Goal: Information Seeking & Learning: Check status

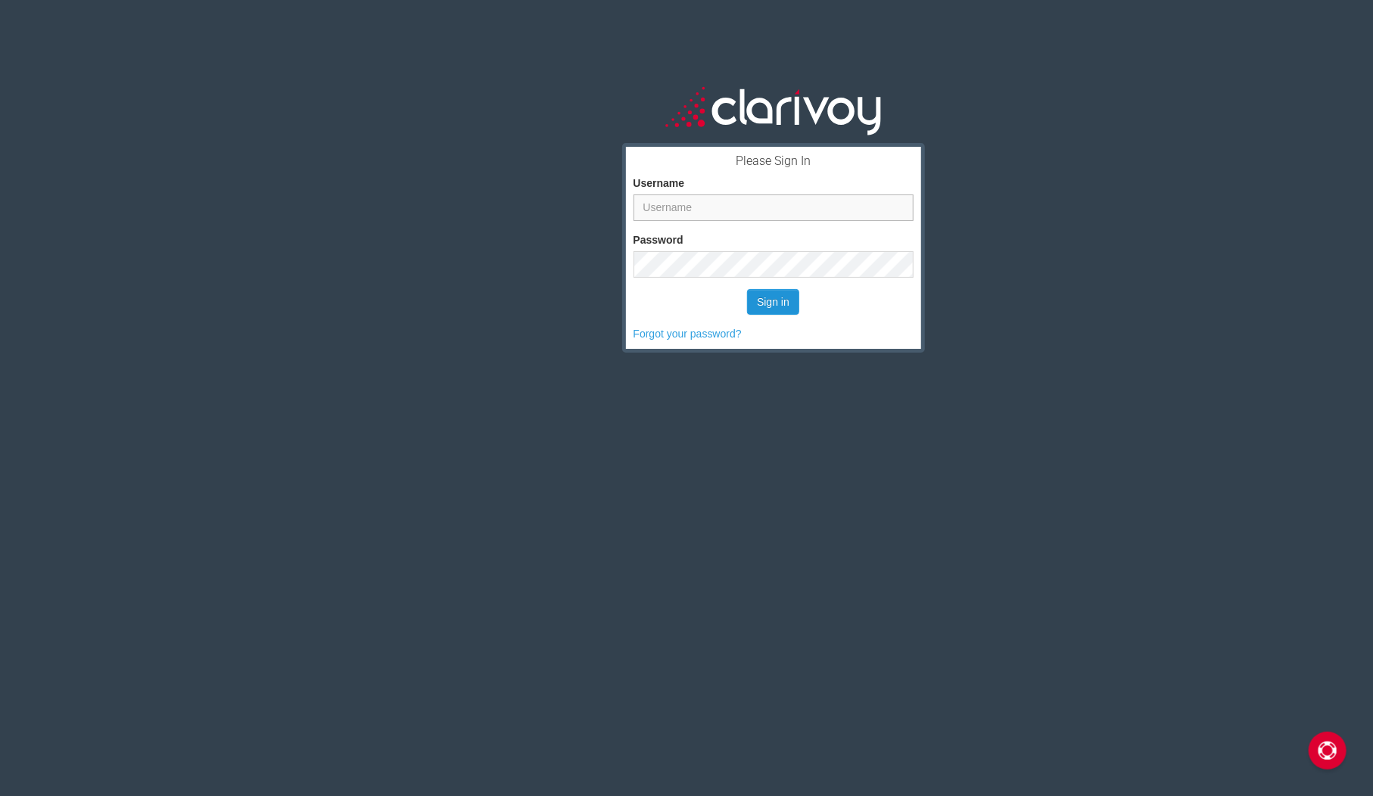
type input "ahorikawa"
click at [771, 306] on button "Sign in" at bounding box center [773, 302] width 52 height 26
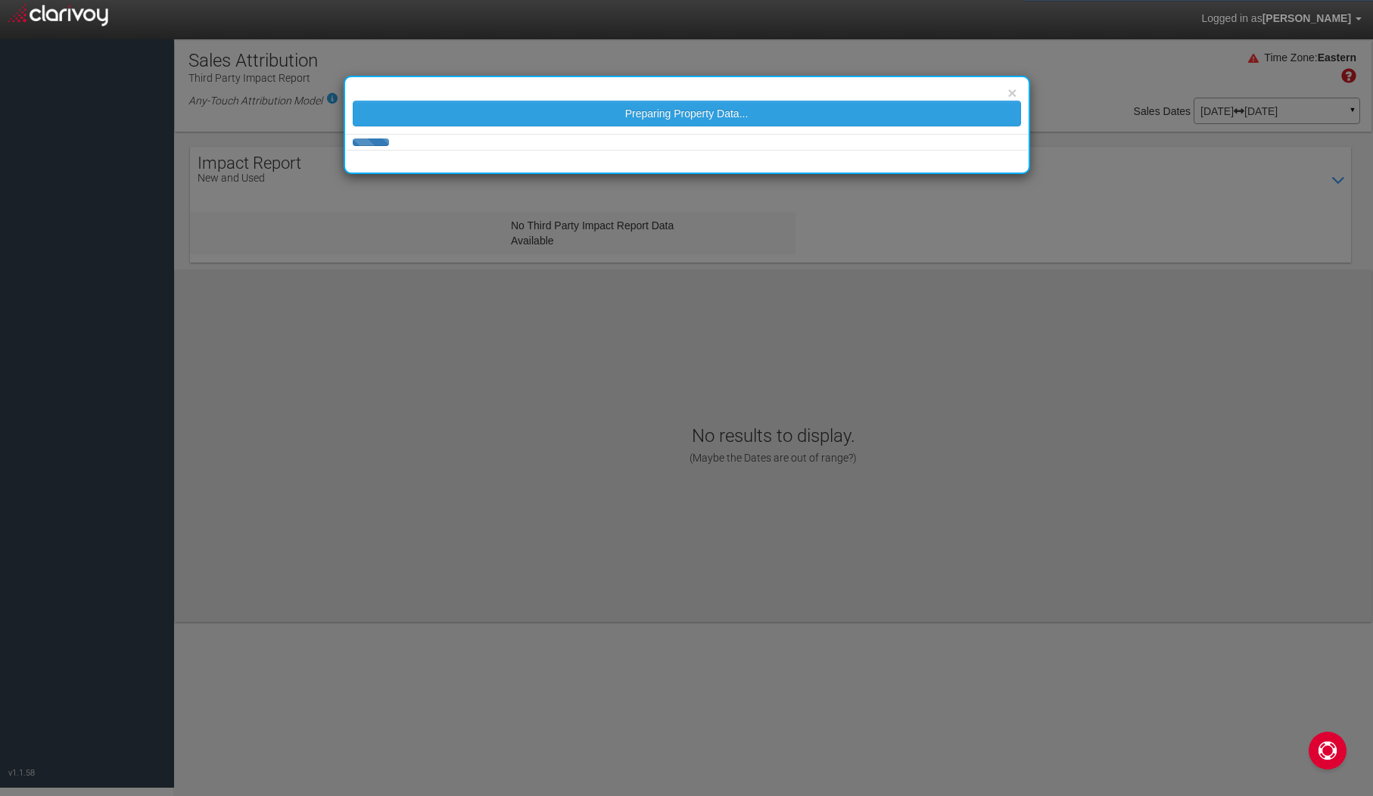
select select "25"
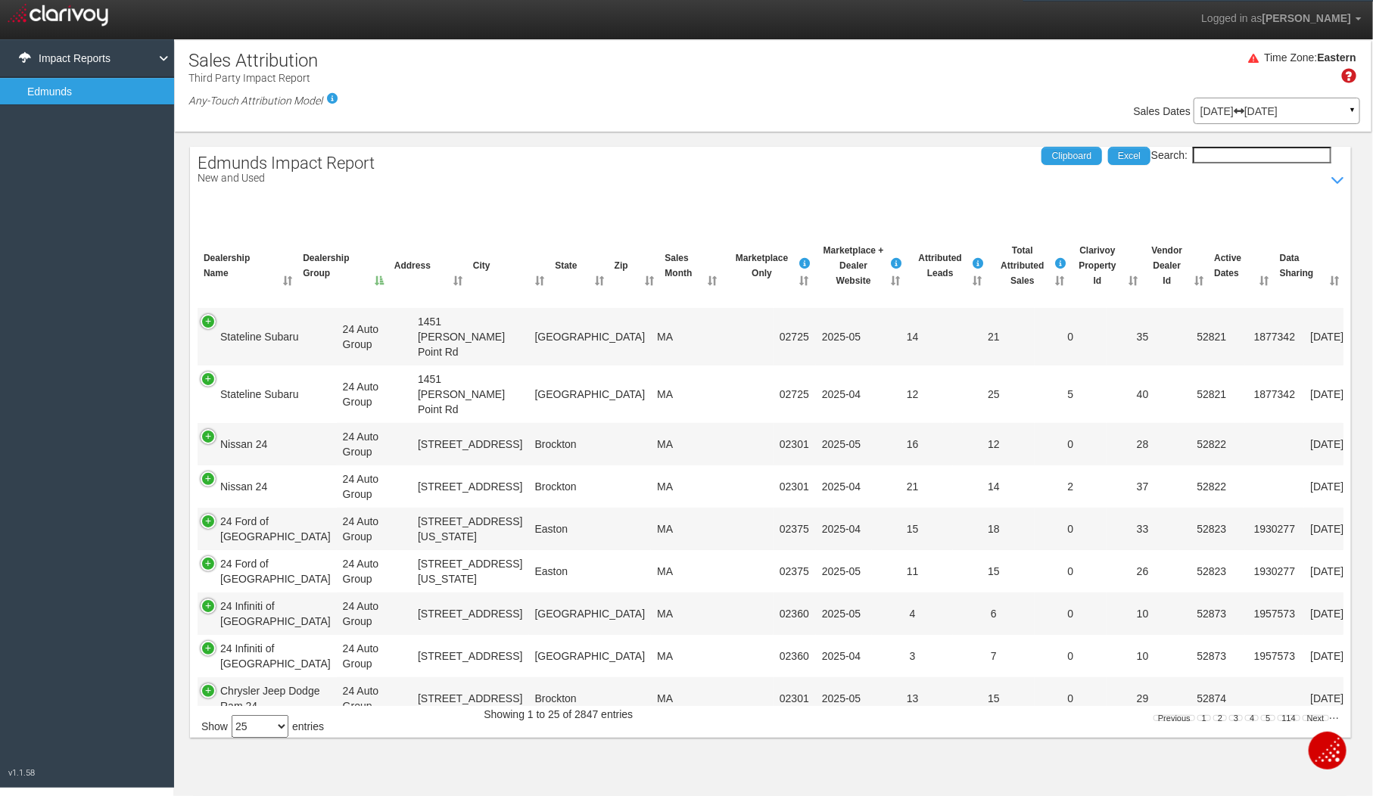
click at [1234, 110] on p "Apr 01, 2025 Jul 31, 2025" at bounding box center [1276, 111] width 153 height 11
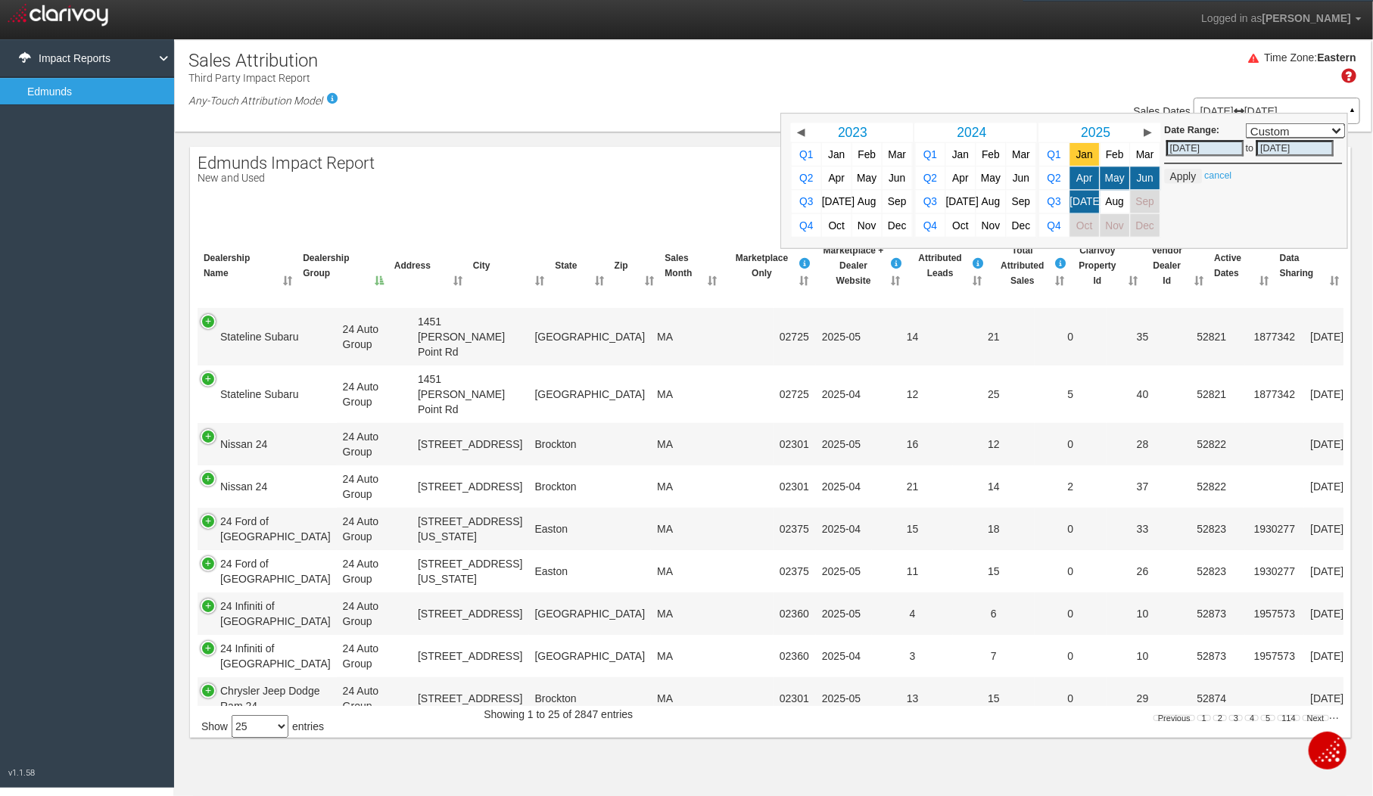
click at [1087, 155] on link "Jan" at bounding box center [1084, 154] width 30 height 23
select select ","
type input "01/01/2025"
type input "01/31/2025"
click at [1108, 204] on span "Aug" at bounding box center [1114, 201] width 18 height 11
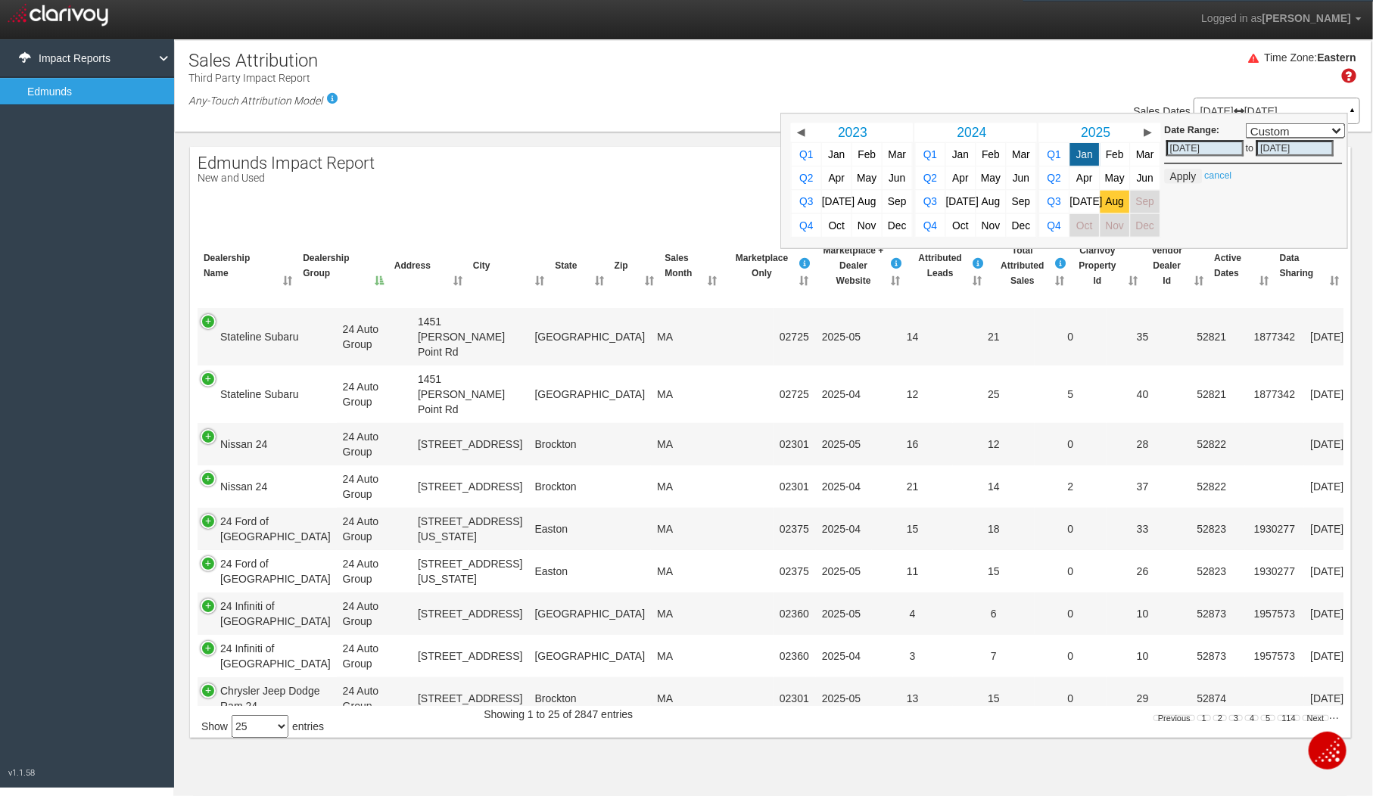
select select ","
type input "08/31/2025"
click at [1183, 174] on button "Apply" at bounding box center [1182, 176] width 37 height 15
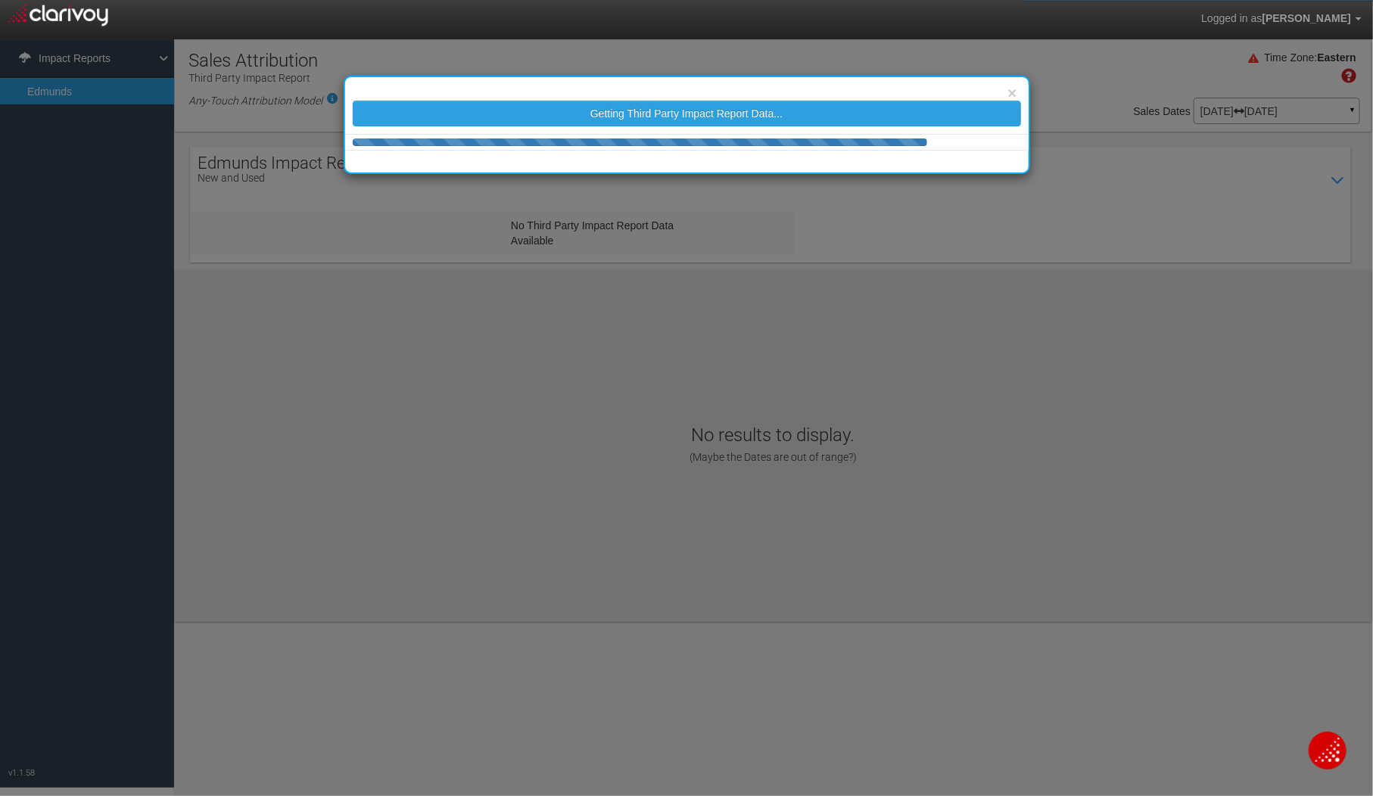
select select "25"
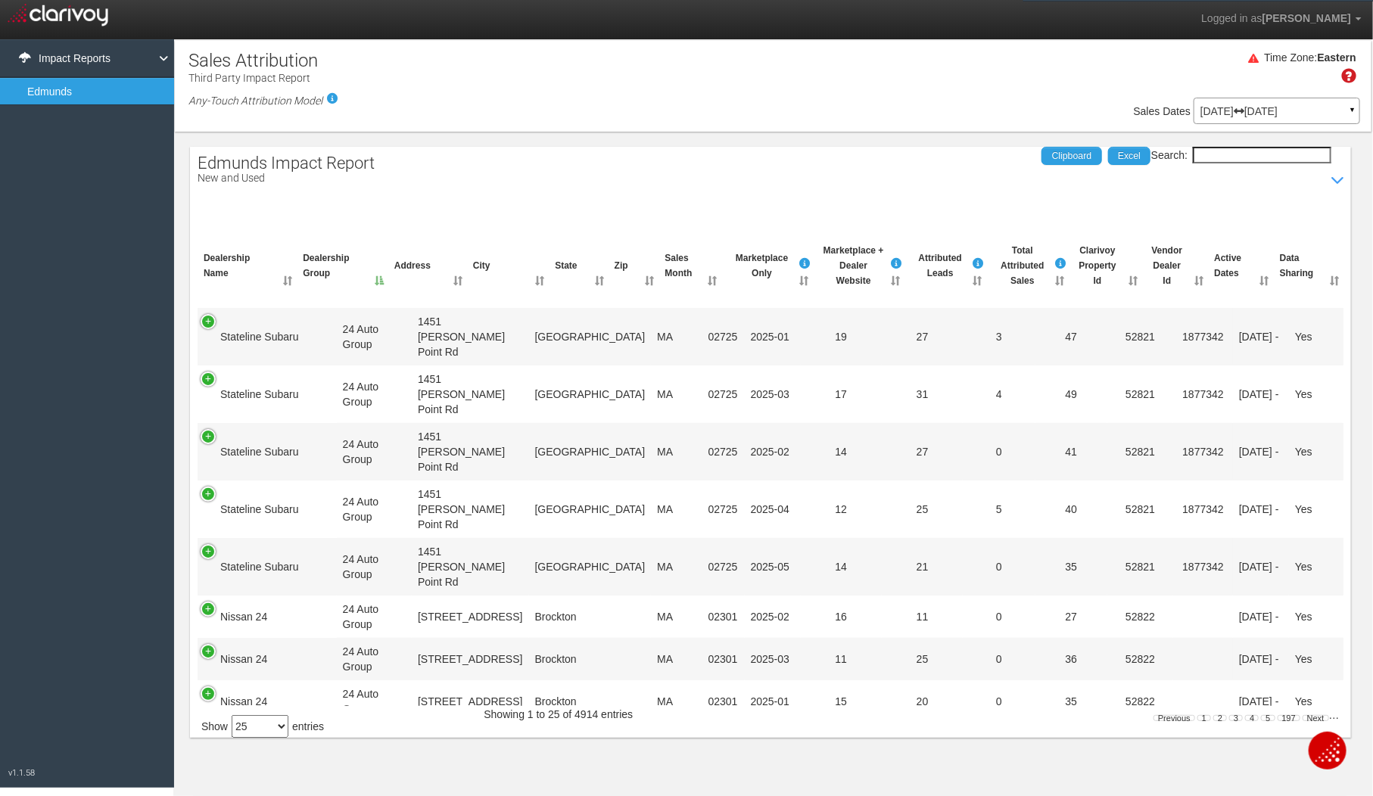
click at [1223, 151] on input "Search:" at bounding box center [1261, 155] width 138 height 17
paste input "Diplomat Motors"
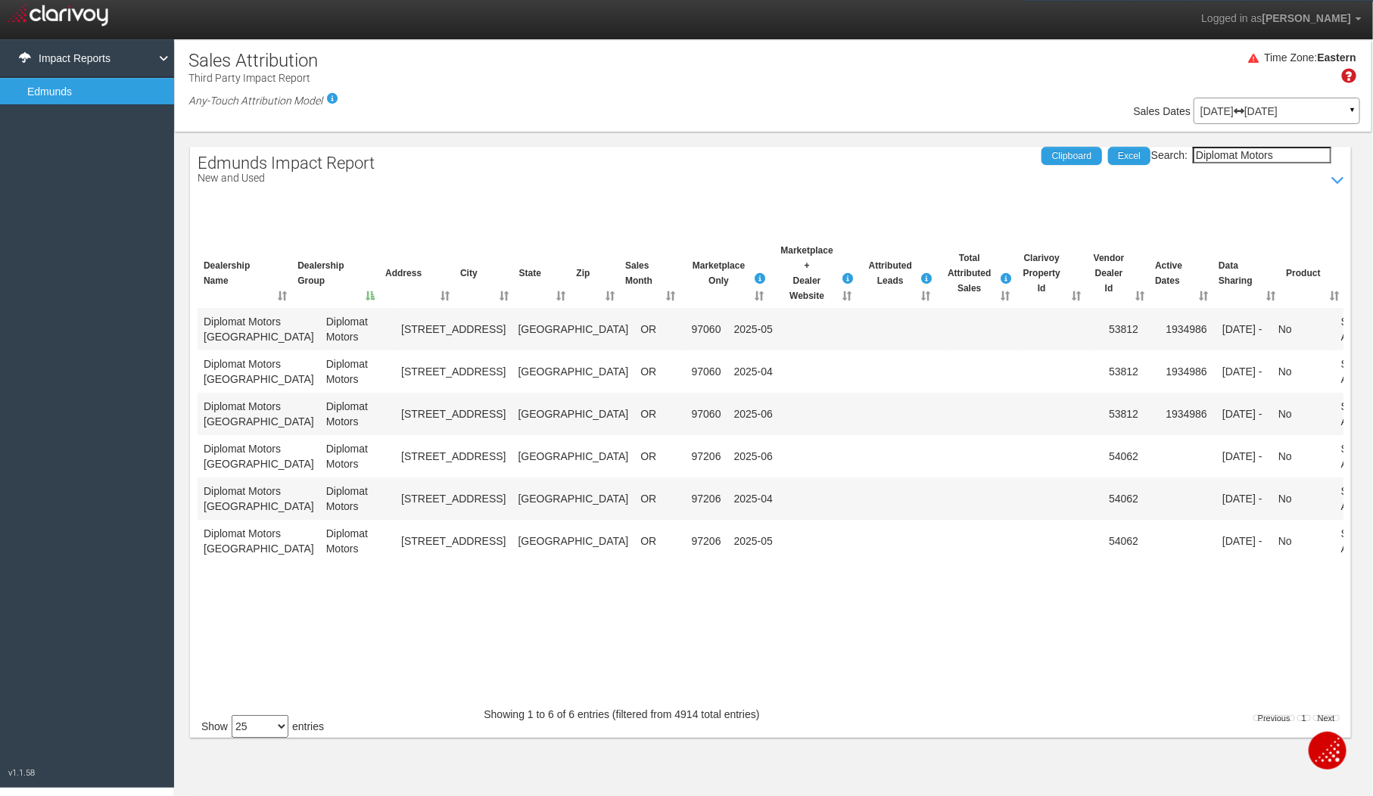
type input "Diplomat Motors"
click at [253, 728] on select "10 25 50 100" at bounding box center [260, 726] width 57 height 23
select select "100"
click at [235, 715] on select "10 25 50 100" at bounding box center [260, 726] width 57 height 23
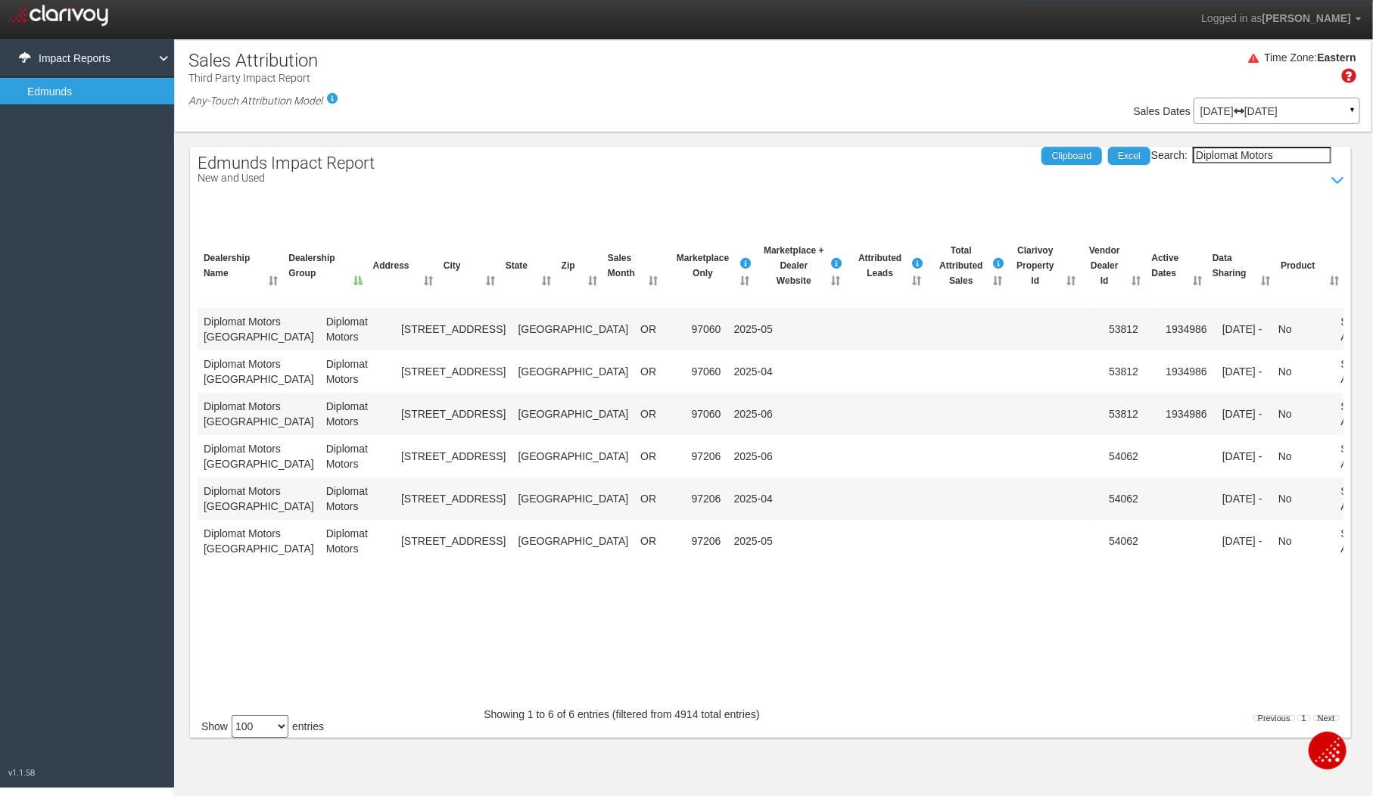
click at [621, 263] on th "Sales Month" at bounding box center [632, 266] width 61 height 58
click at [622, 278] on th "Sales Month" at bounding box center [632, 266] width 61 height 58
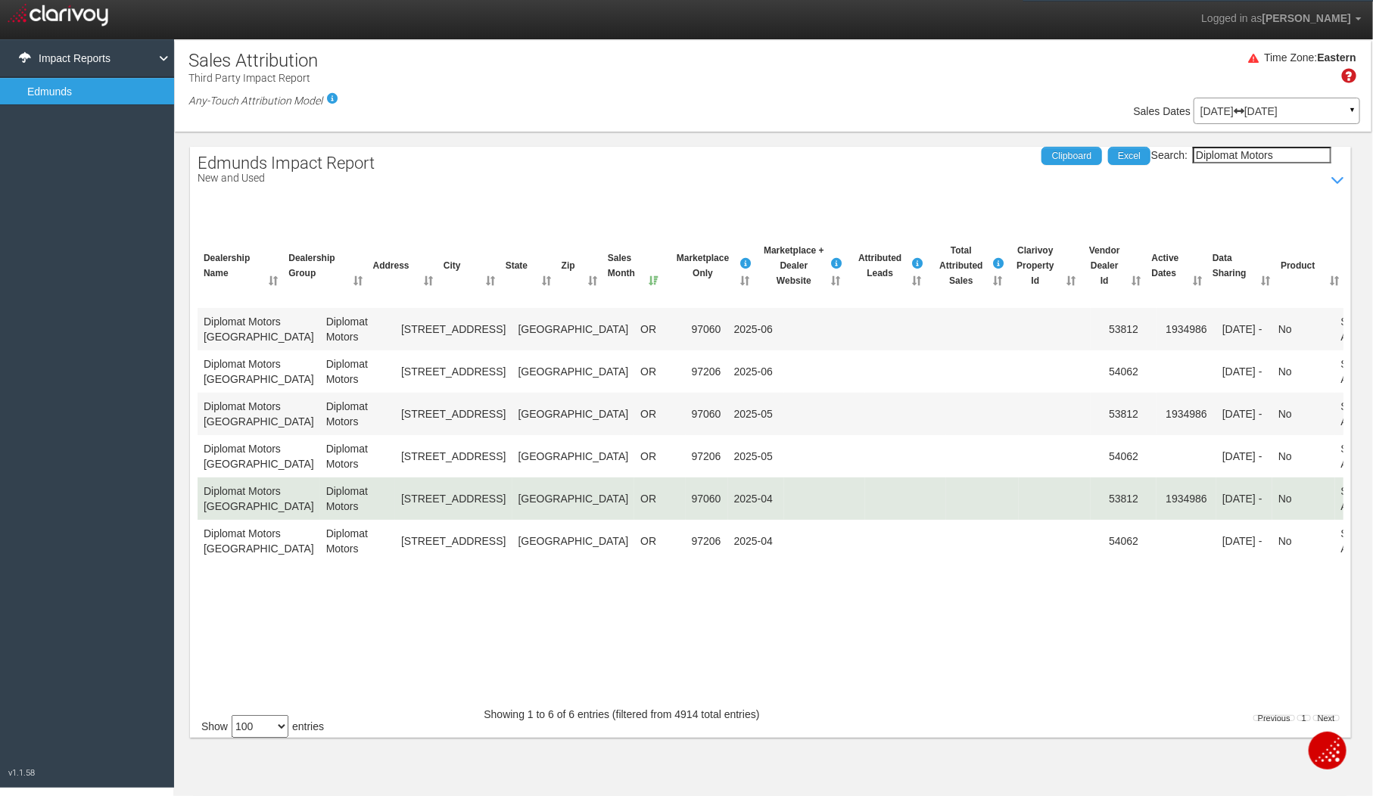
drag, startPoint x: 202, startPoint y: 262, endPoint x: 1151, endPoint y: 560, distance: 994.6
click at [1151, 560] on div "Dealership Name Dealership Group Address City State Zip Sales Month Marketplace…" at bounding box center [770, 469] width 1146 height 474
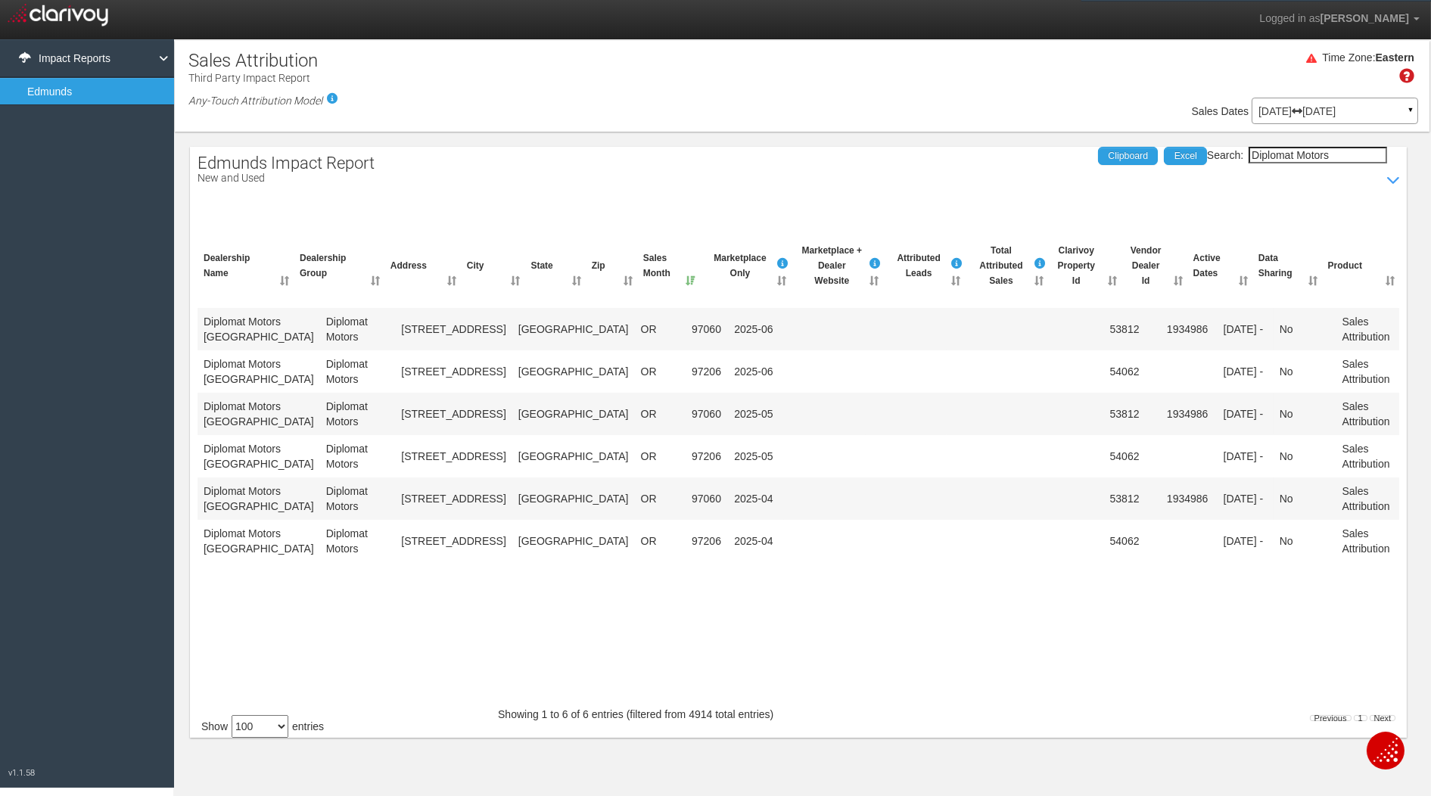
click at [1152, 686] on div "Dealership Name Dealership Group Address City State Zip Sales Month Marketplace…" at bounding box center [798, 507] width 1202 height 398
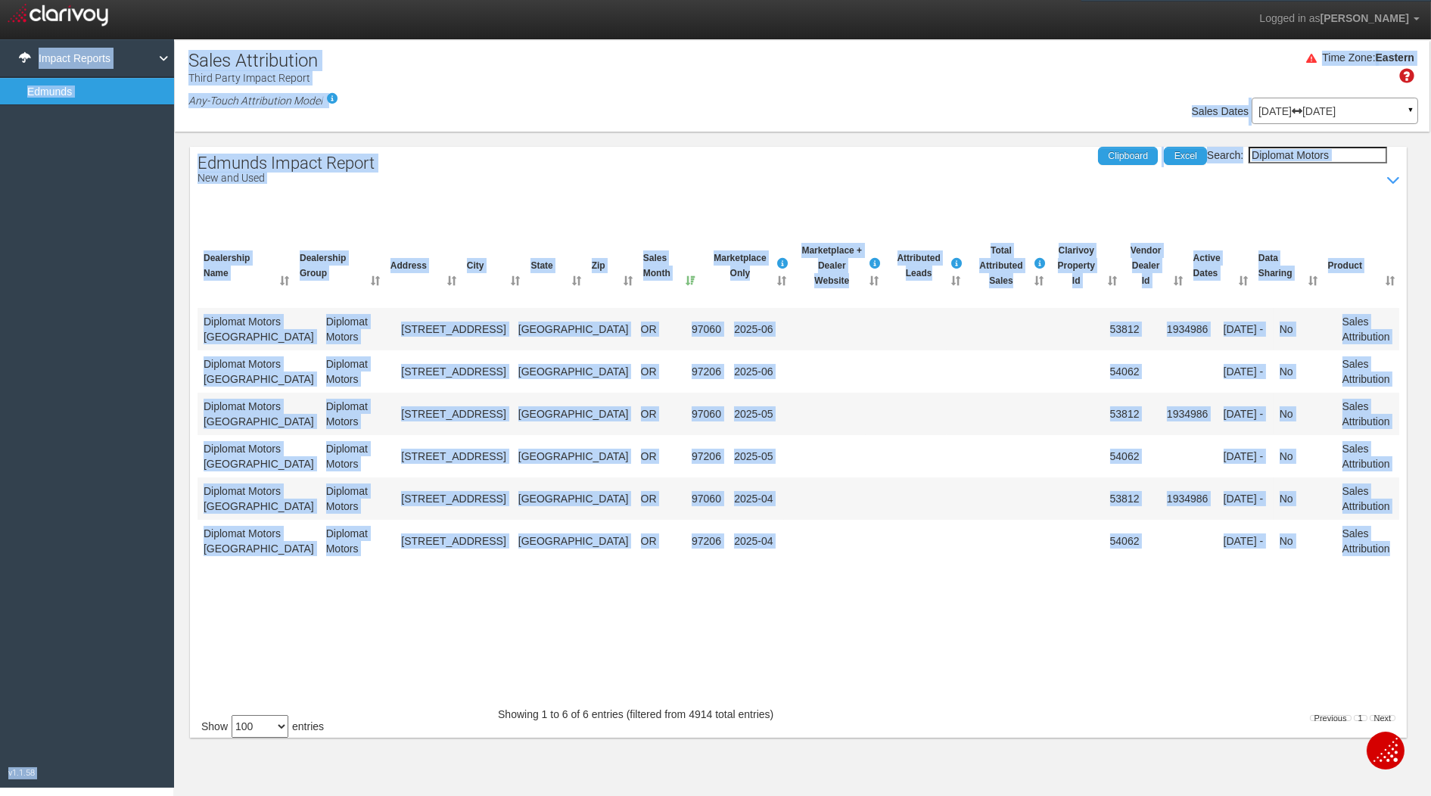
drag, startPoint x: 1387, startPoint y: 592, endPoint x: 161, endPoint y: 250, distance: 1272.6
click at [161, 250] on body "Logged in as Aaren Horikawa Edit Profile Change Password Signout Edmunds Impact…" at bounding box center [715, 478] width 1431 height 956
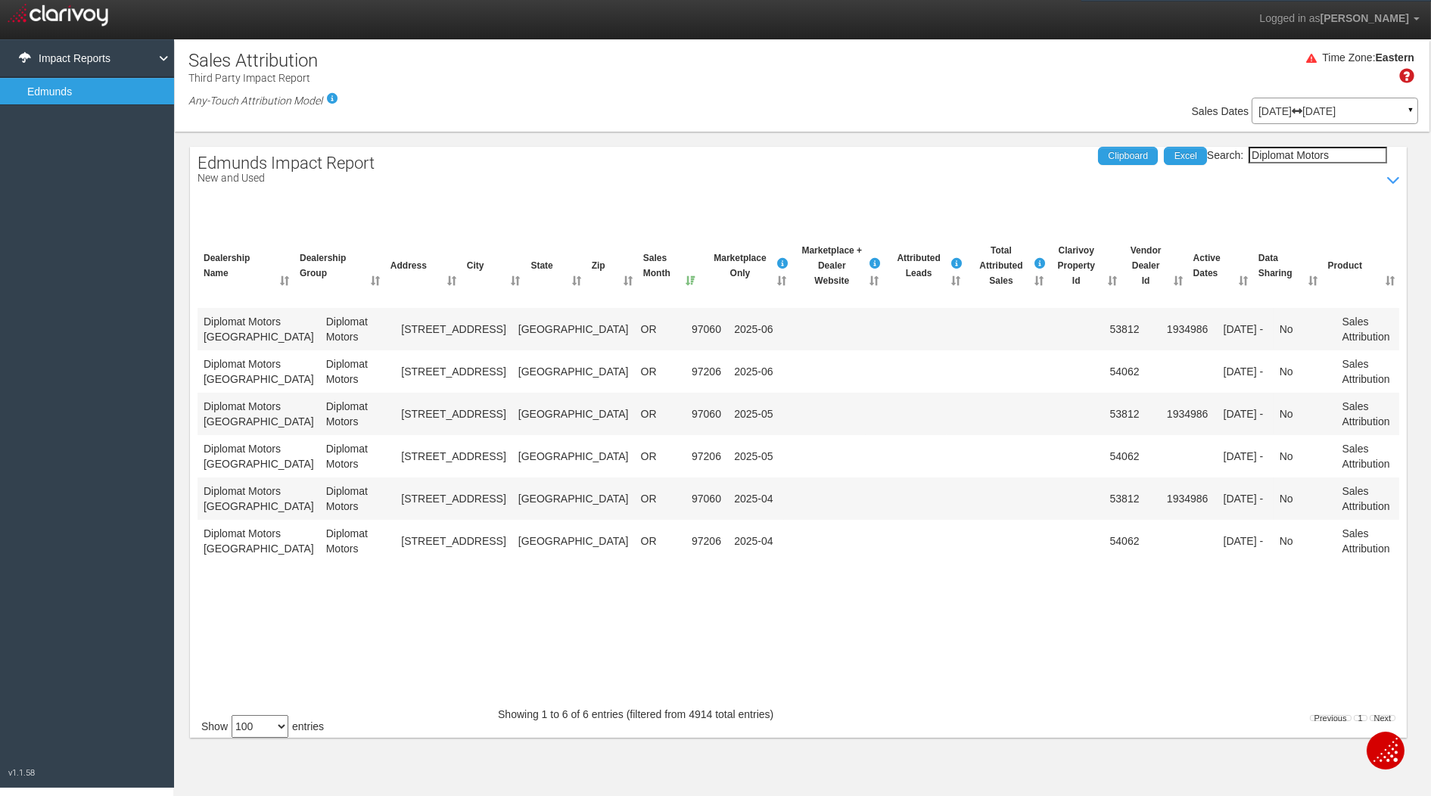
click at [782, 621] on div "Dealership Name Dealership Group Address City State Zip Sales Month Marketplace…" at bounding box center [798, 507] width 1202 height 398
click at [774, 272] on th "Marketplace Only" at bounding box center [746, 266] width 92 height 58
click at [781, 295] on th "Marketplace Only" at bounding box center [746, 266] width 92 height 58
click at [1307, 112] on p "Jan 01, 2025 Aug 31, 2025" at bounding box center [1334, 111] width 153 height 11
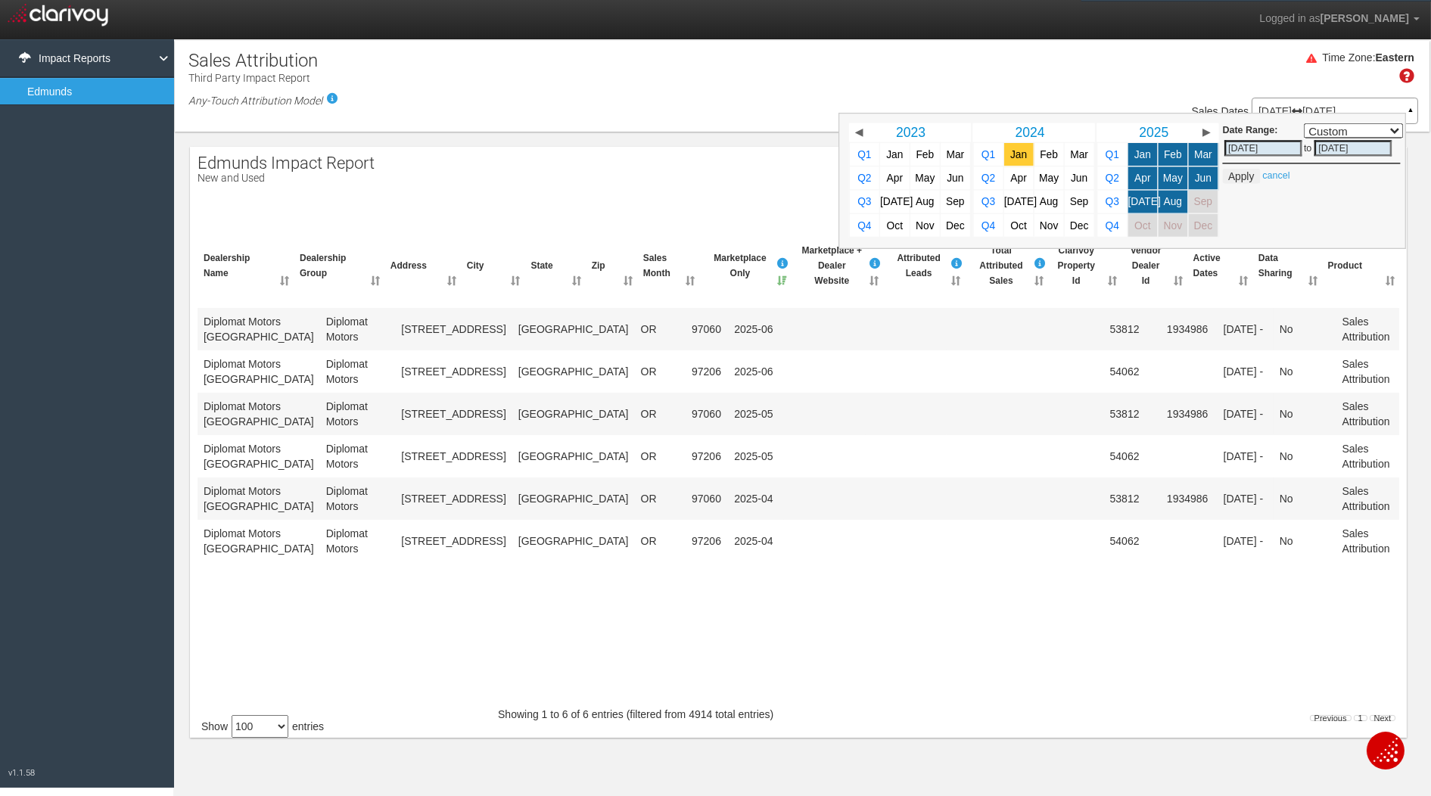
click at [1010, 152] on span "Jan" at bounding box center [1018, 153] width 17 height 11
select select ","
type input "01/01/2024"
type input "01/31/2024"
click at [1171, 204] on span "Aug" at bounding box center [1172, 201] width 18 height 11
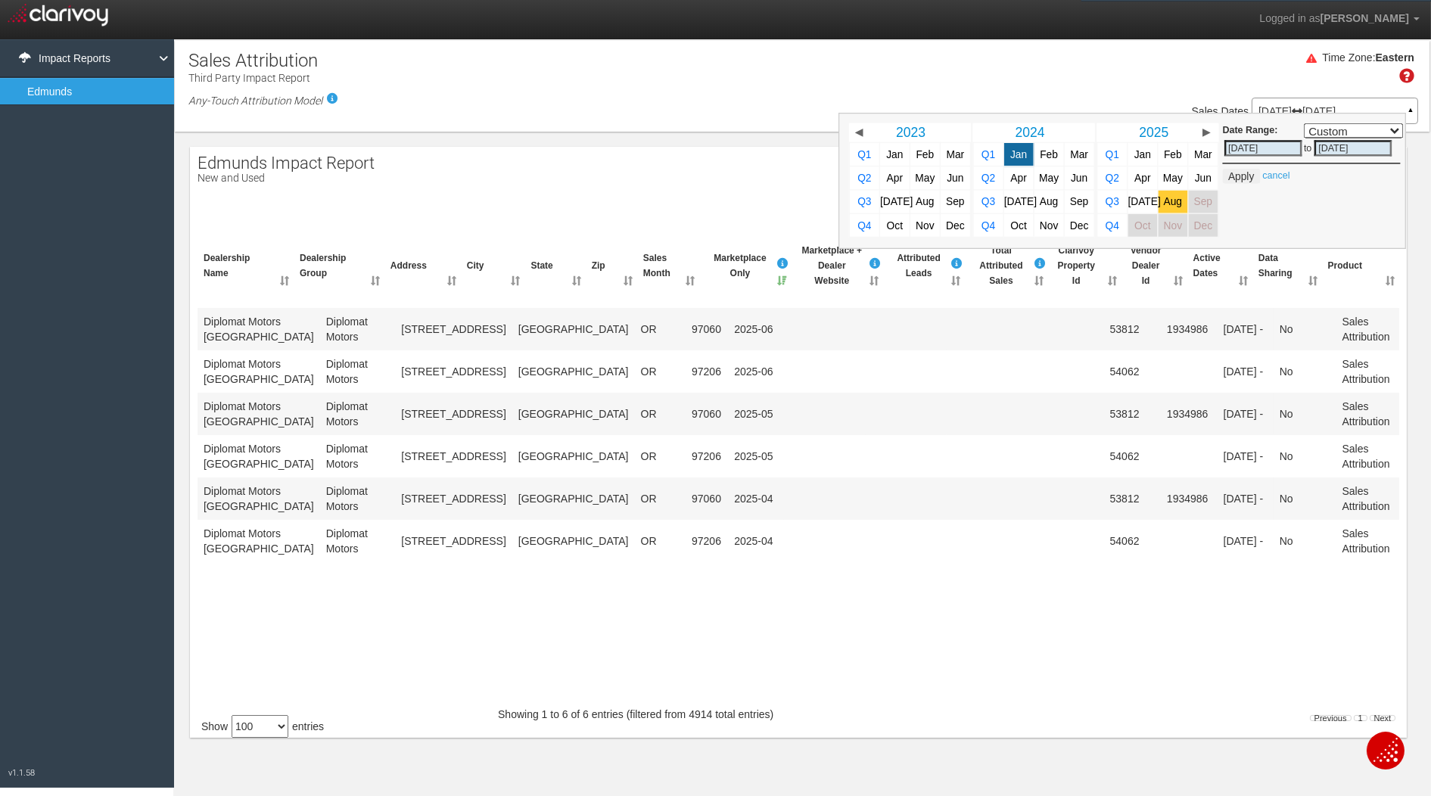
select select ","
type input "08/31/2025"
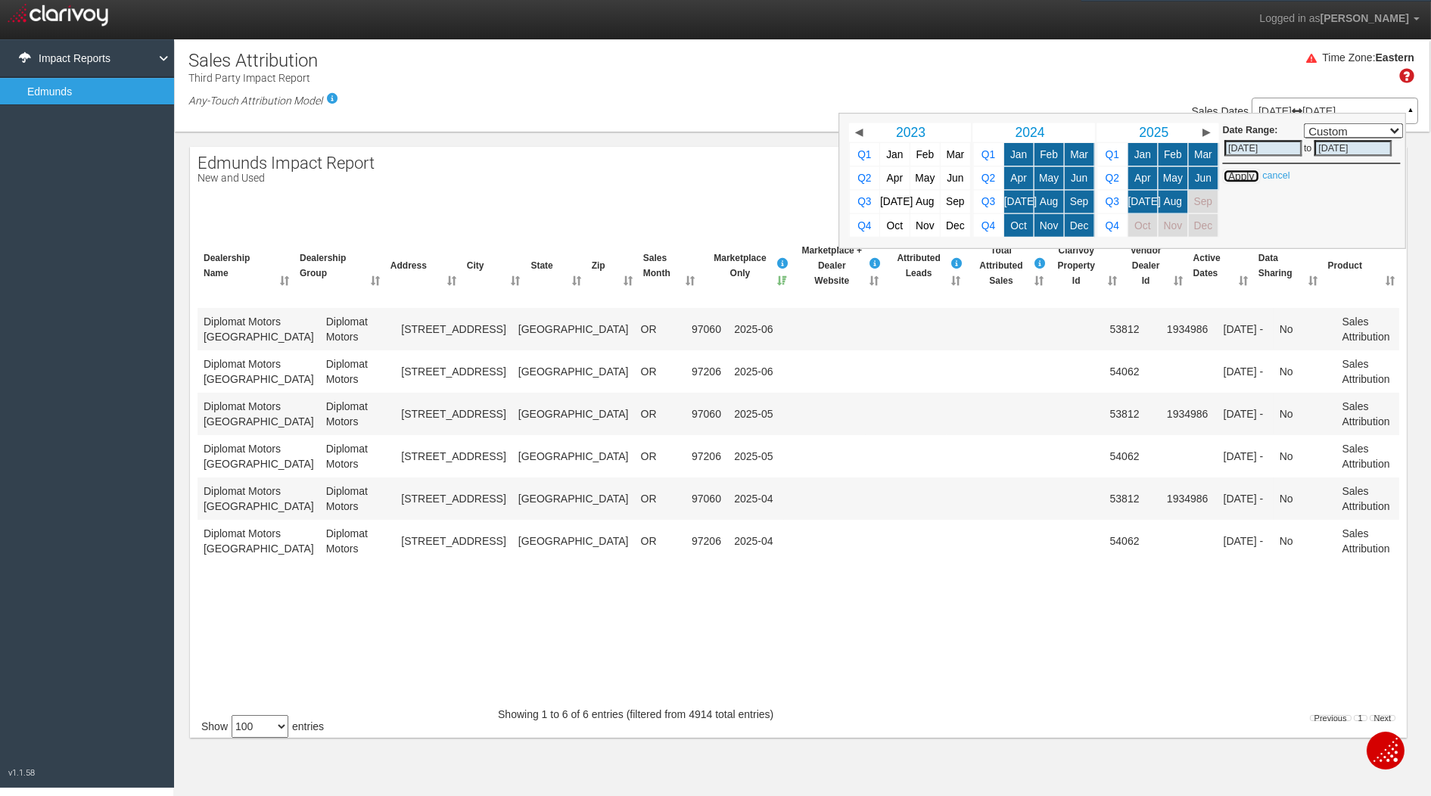
click at [1250, 179] on button "Apply" at bounding box center [1240, 176] width 37 height 15
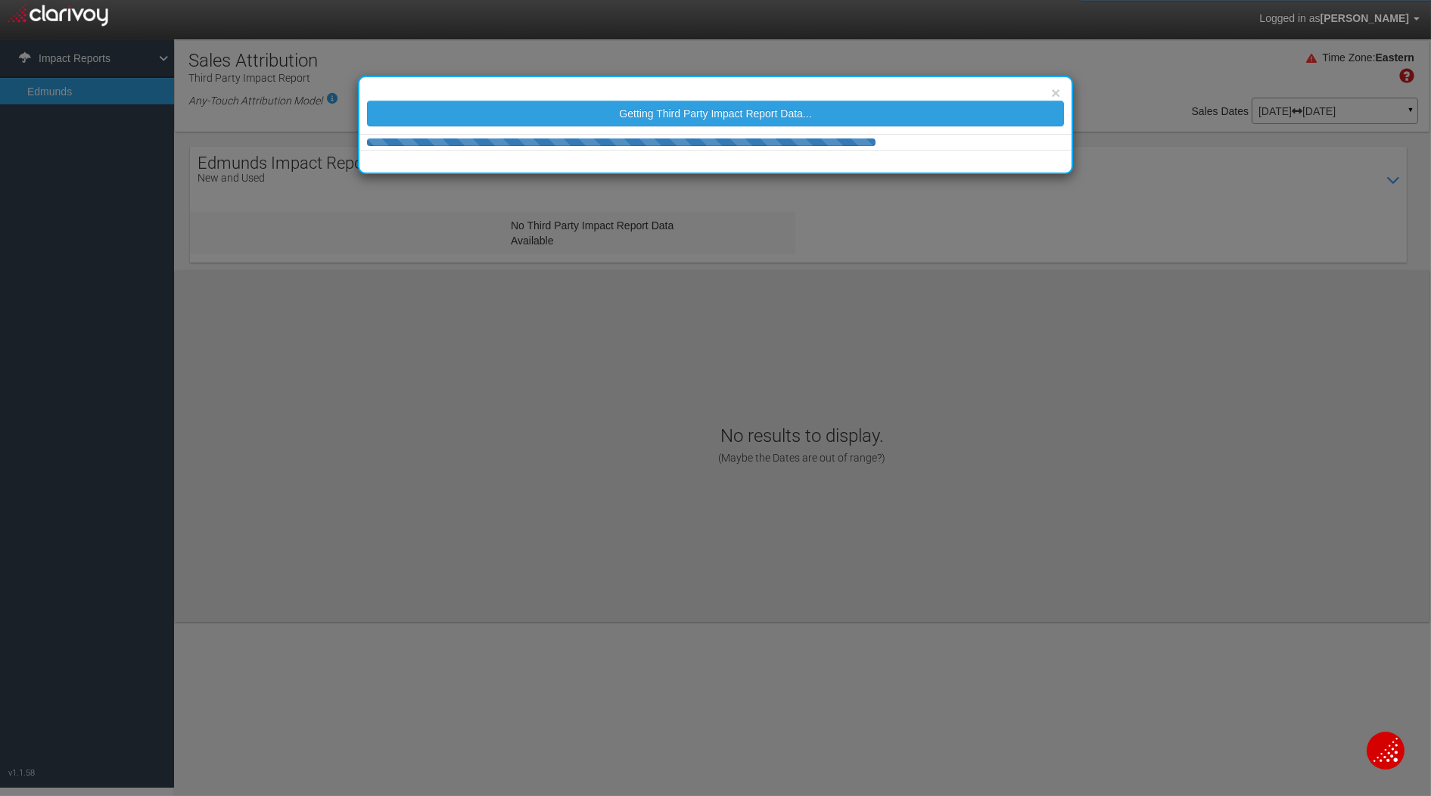
select select "25"
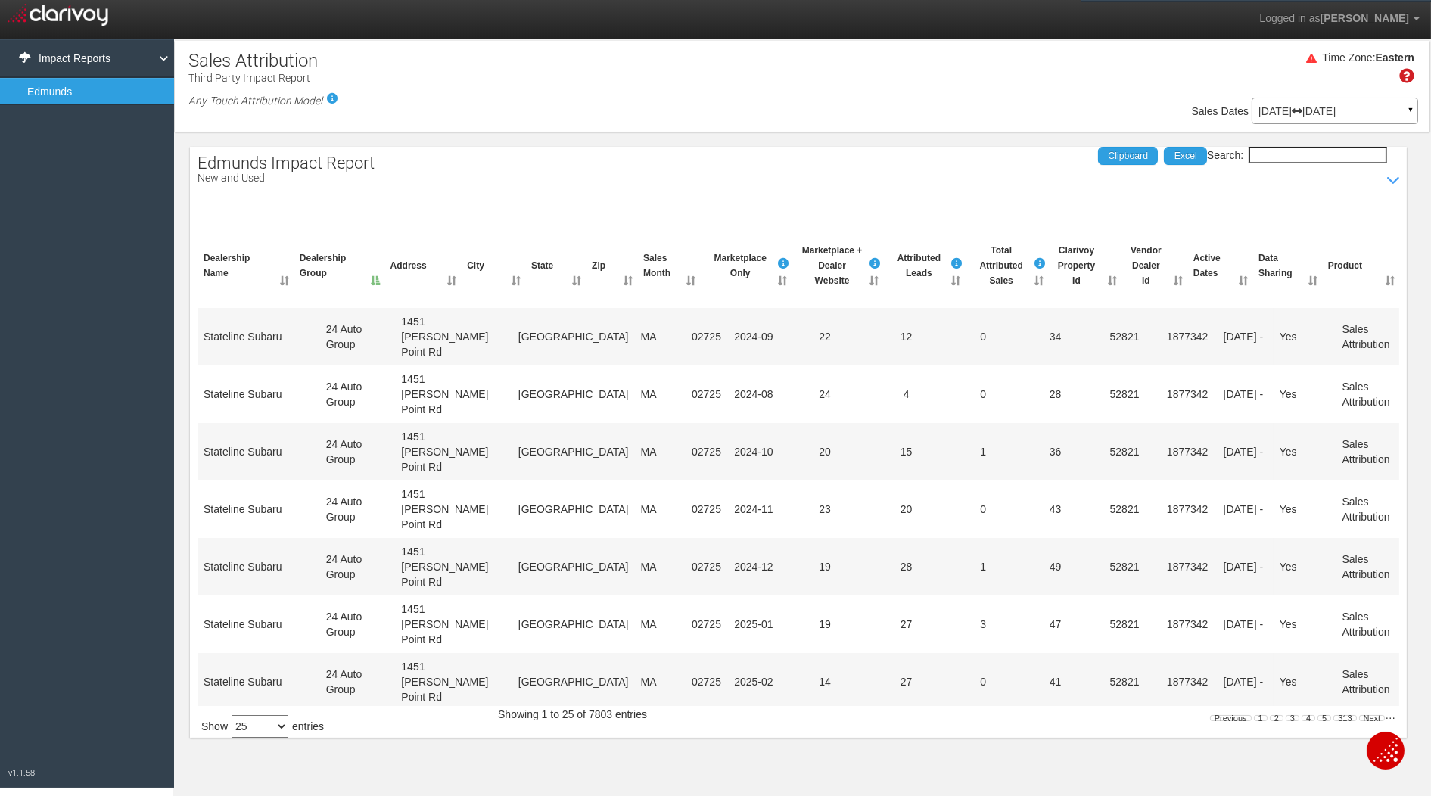
click at [1295, 152] on input "Search:" at bounding box center [1317, 155] width 138 height 17
paste input "Diplomat Motors"
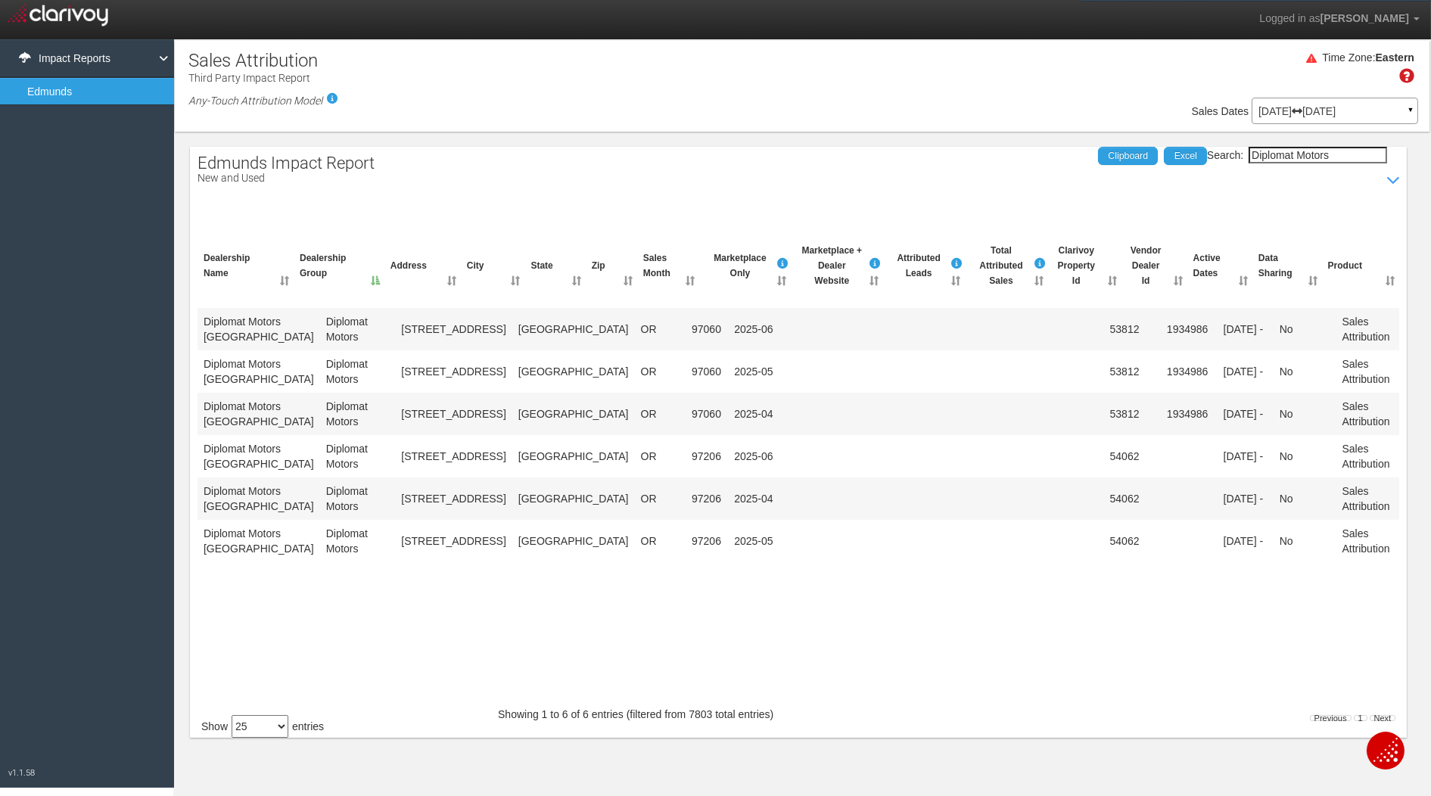
type input "Diplomat Motors"
click at [791, 295] on th "Marketplace + Dealer Website" at bounding box center [837, 266] width 92 height 58
click at [261, 732] on select "10 25 50 100" at bounding box center [260, 726] width 57 height 23
select select "50"
click at [235, 715] on select "10 25 50 100" at bounding box center [260, 726] width 57 height 23
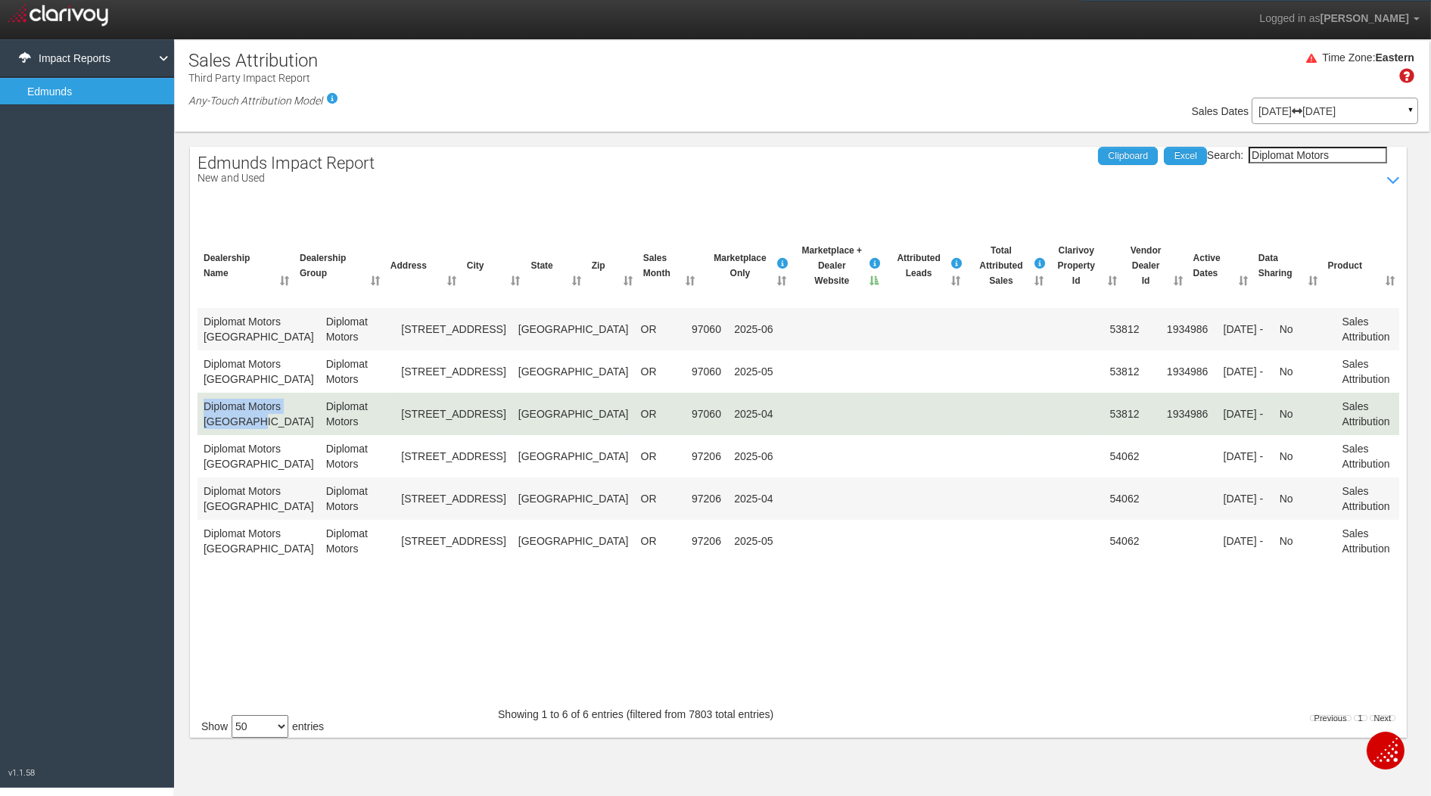
drag, startPoint x: 254, startPoint y: 465, endPoint x: 202, endPoint y: 428, distance: 64.5
click at [202, 428] on td "Diplomat Motors Troutdale" at bounding box center [258, 414] width 123 height 42
copy td "Diplomat Motors Troutdale"
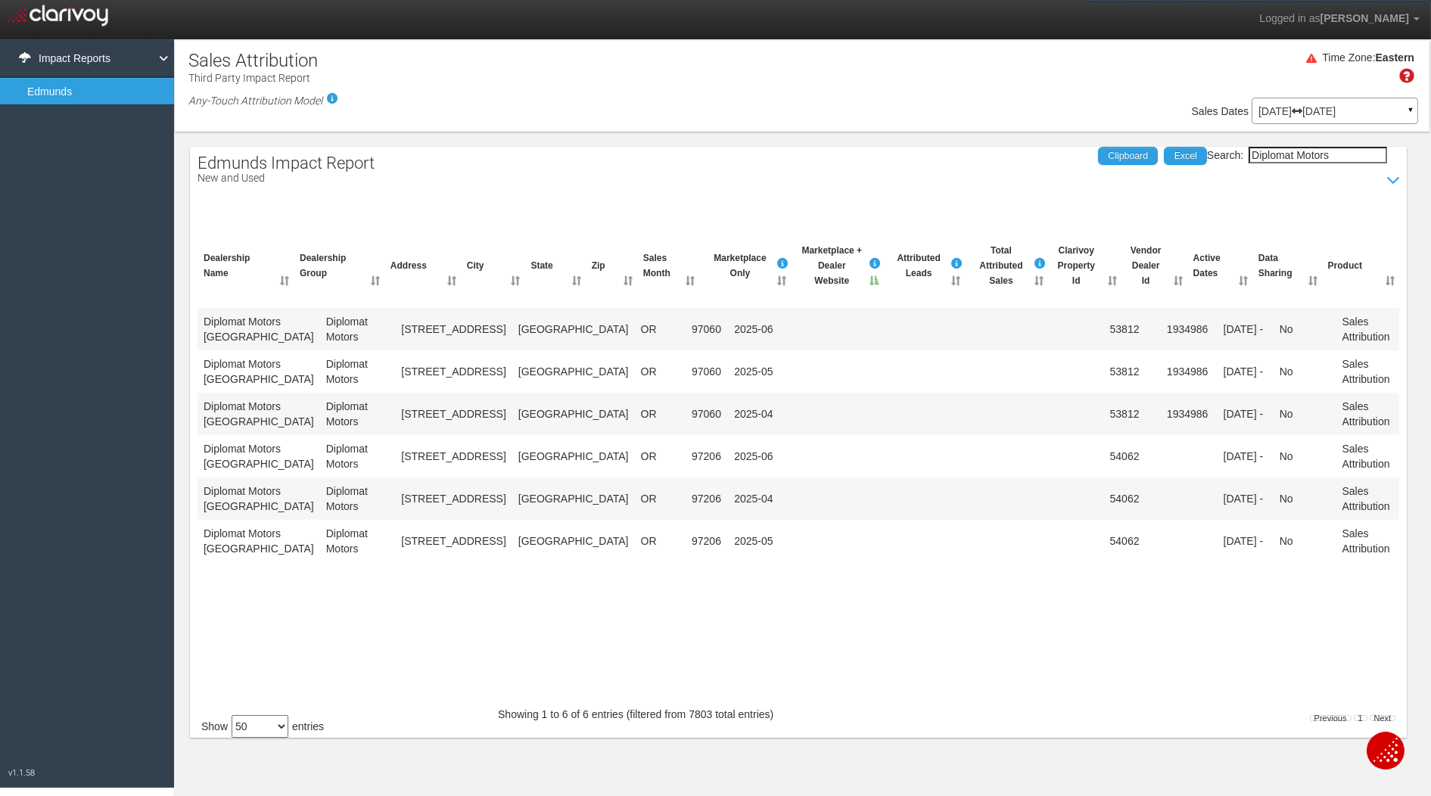
click at [1325, 154] on input "Diplomat Motors" at bounding box center [1317, 155] width 138 height 17
paste input "Troutdale"
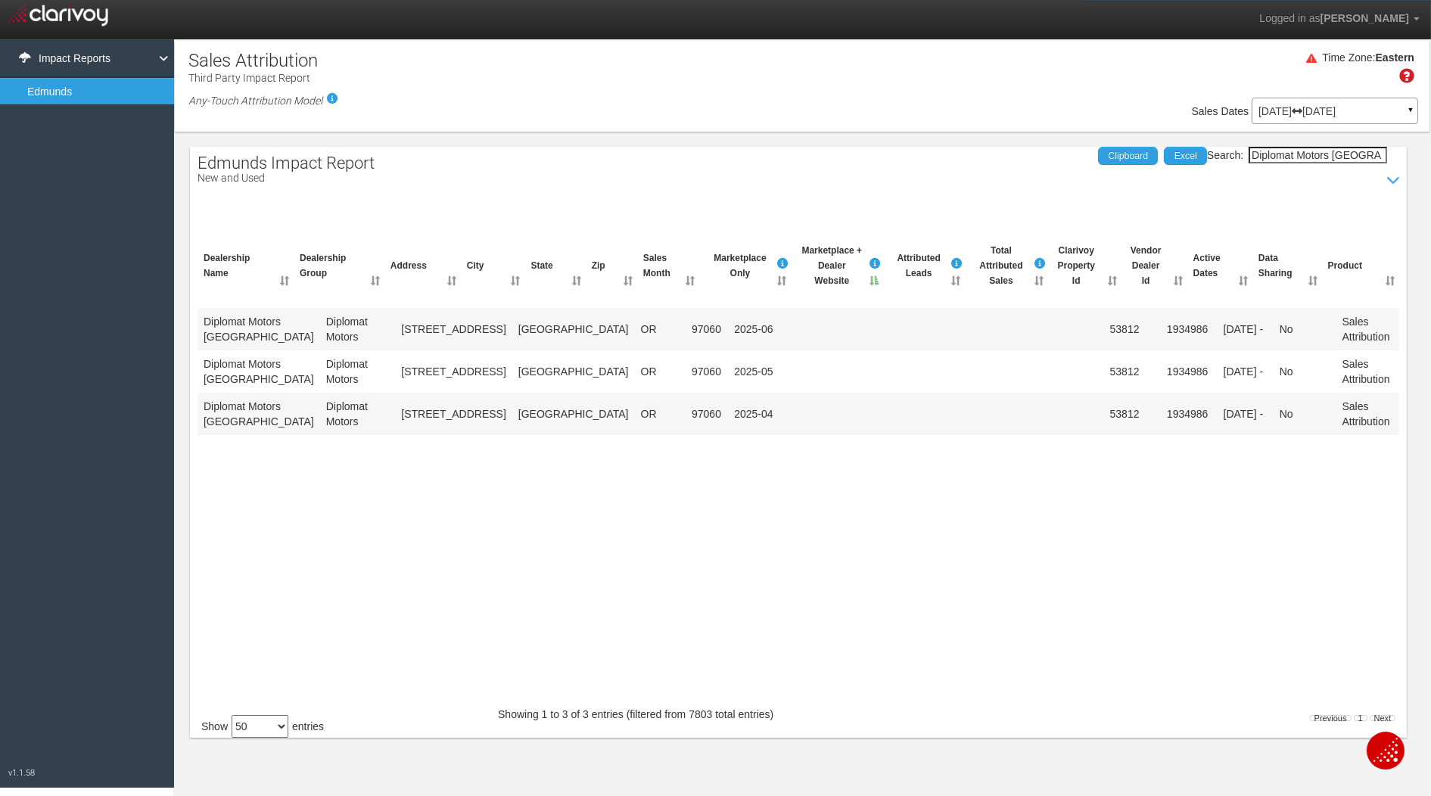
scroll to position [0, 14]
type input "Diplomat Motors Troutdale"
click at [1211, 194] on div "Edmunds Impact Report New and Used Show / Hide Data Table Search: Diplomat Moto…" at bounding box center [798, 442] width 1217 height 591
drag, startPoint x: 319, startPoint y: 74, endPoint x: 182, endPoint y: 73, distance: 137.0
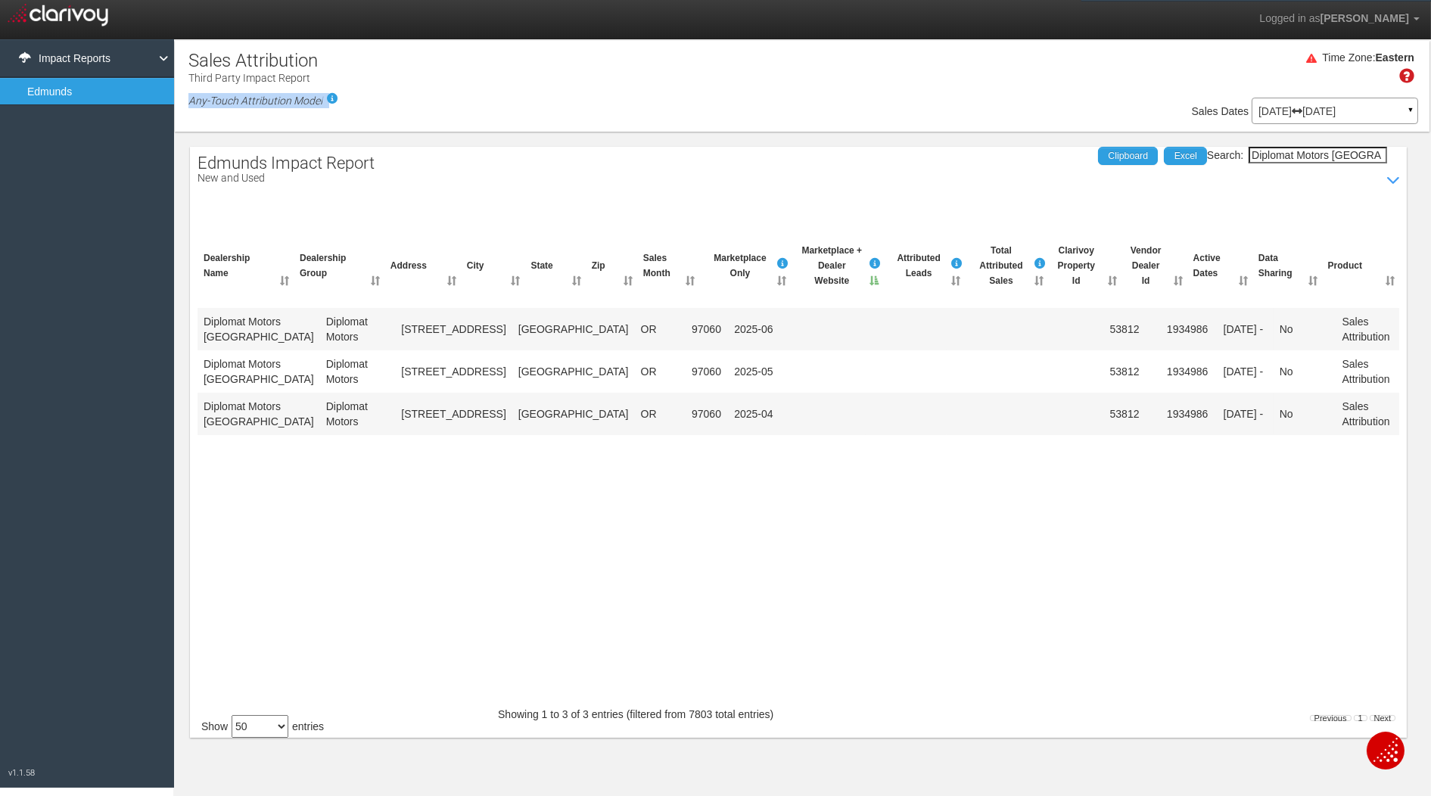
click at [182, 73] on div "Sales Attribution Third Party Impact Report Any-Touch Attribution Model Time Zo…" at bounding box center [802, 389] width 1258 height 700
click at [223, 76] on p "Third Party Impact Report" at bounding box center [257, 68] width 138 height 35
copy div "Third Party Impact Report"
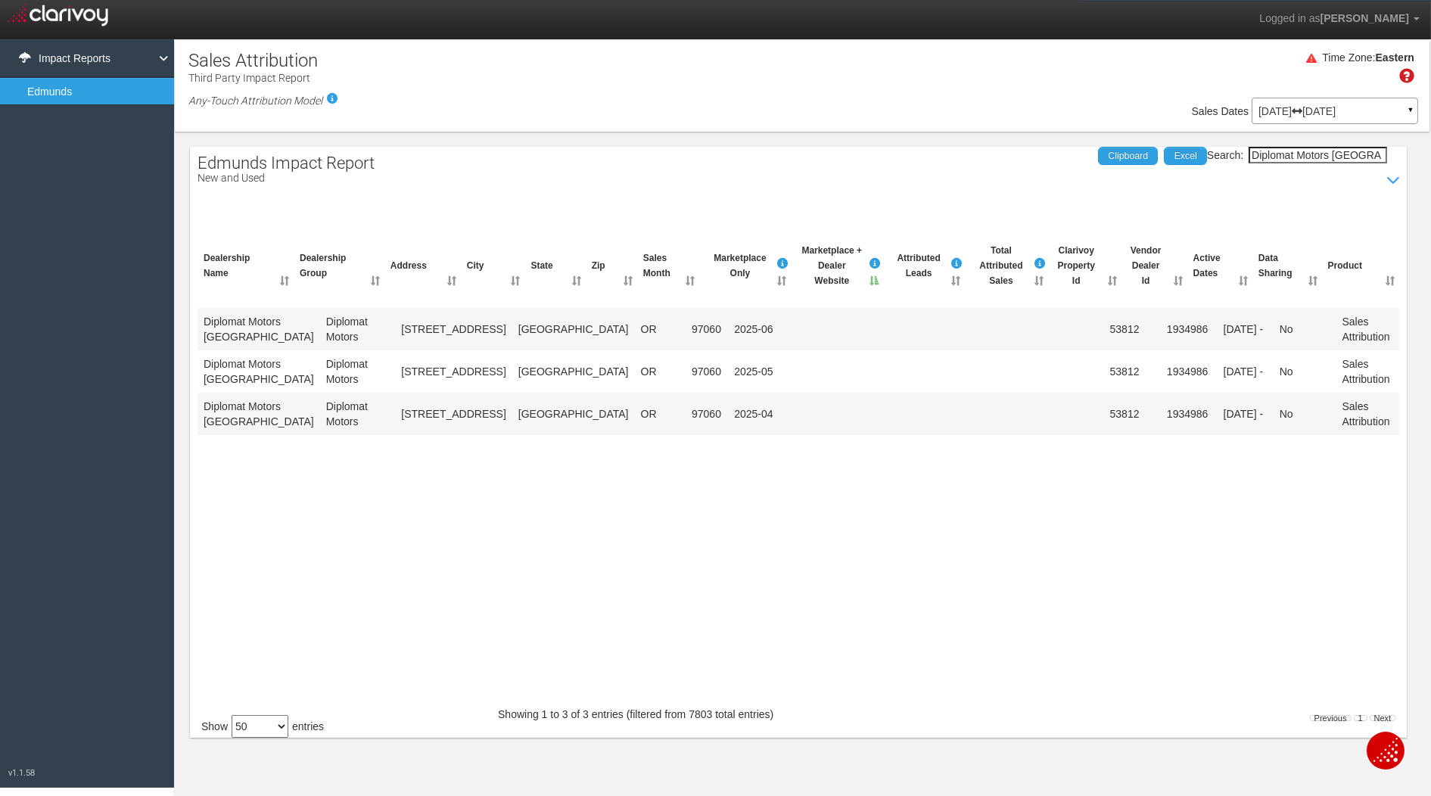
click at [393, 90] on div "Time Zone: Eastern" at bounding box center [802, 72] width 1255 height 49
click at [361, 76] on div "Time Zone: Eastern" at bounding box center [802, 72] width 1255 height 49
